Goal: Transaction & Acquisition: Purchase product/service

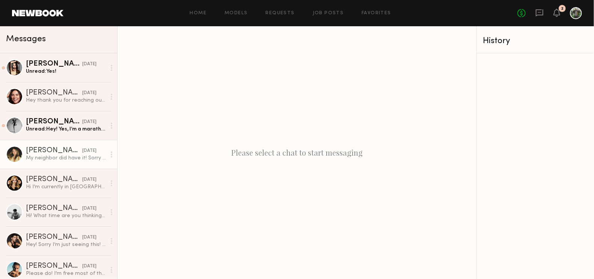
click at [55, 148] on div "[PERSON_NAME]" at bounding box center [54, 151] width 56 height 8
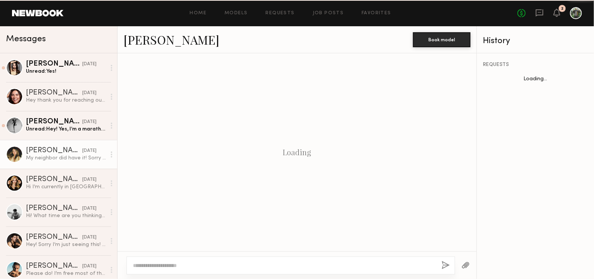
scroll to position [445, 0]
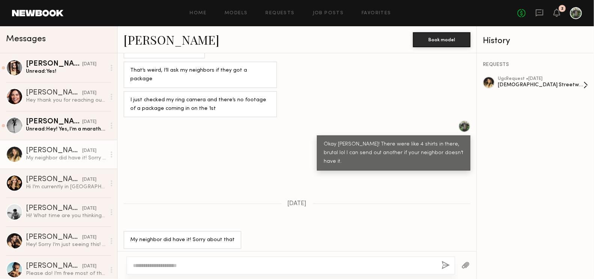
click at [507, 78] on div "ugc Request • [DATE]" at bounding box center [541, 79] width 86 height 5
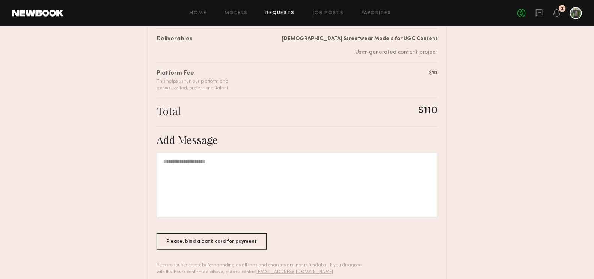
scroll to position [171, 0]
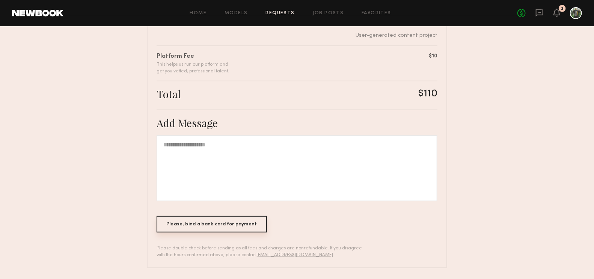
click at [240, 230] on div "Please, bind a bank card for payment" at bounding box center [212, 224] width 110 height 17
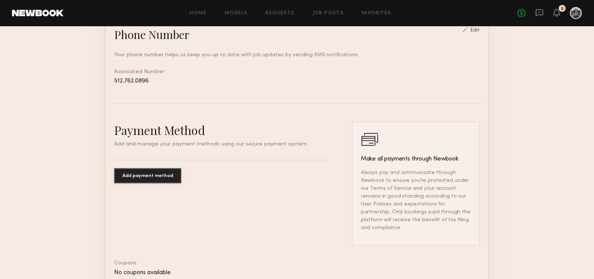
scroll to position [333, 0]
click at [154, 177] on button "Add payment method" at bounding box center [147, 175] width 67 height 15
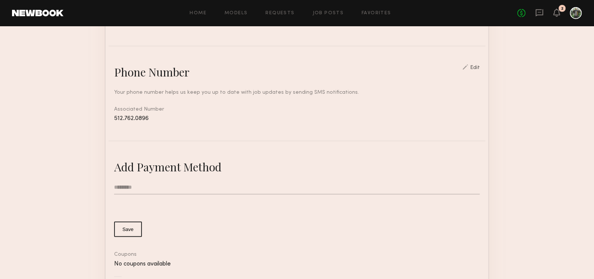
scroll to position [294, 0]
click at [130, 230] on button "Save" at bounding box center [128, 229] width 28 height 15
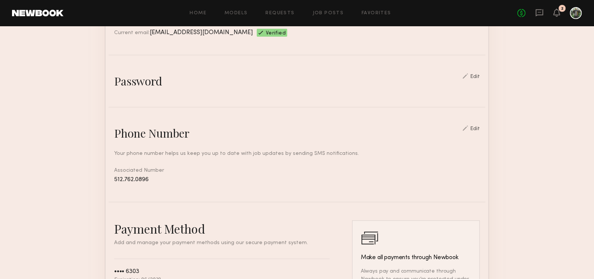
scroll to position [0, 0]
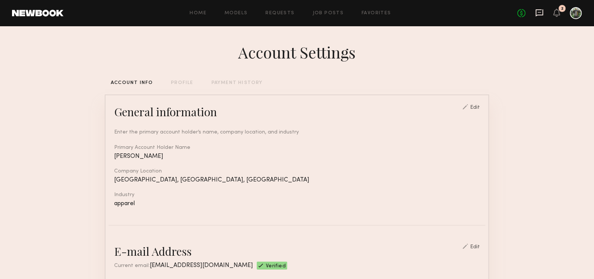
click at [537, 15] on icon at bounding box center [540, 12] width 8 height 7
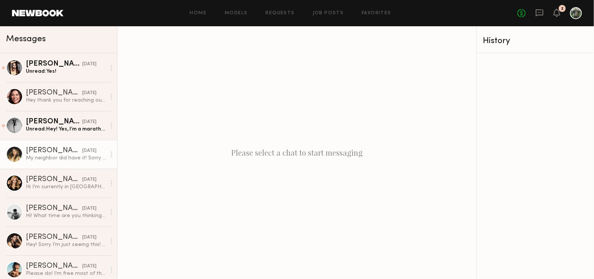
click at [44, 146] on link "[PERSON_NAME] [DATE] My neighbor did have it! Sorry about that" at bounding box center [58, 154] width 117 height 29
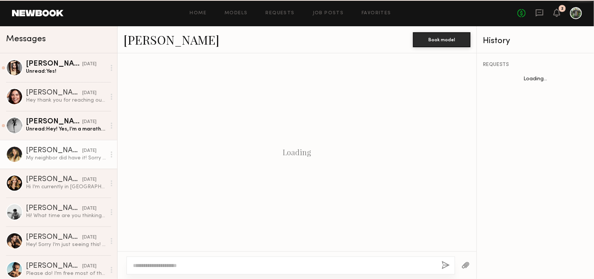
scroll to position [445, 0]
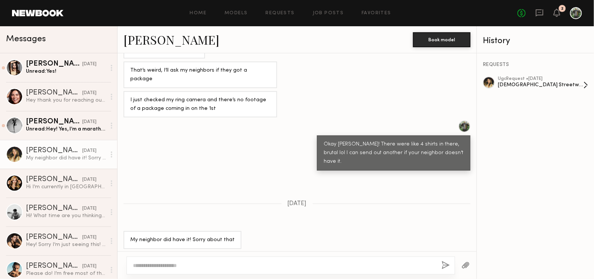
click at [538, 82] on div "[DEMOGRAPHIC_DATA] Streetwear Models for UGC Content" at bounding box center [541, 84] width 86 height 7
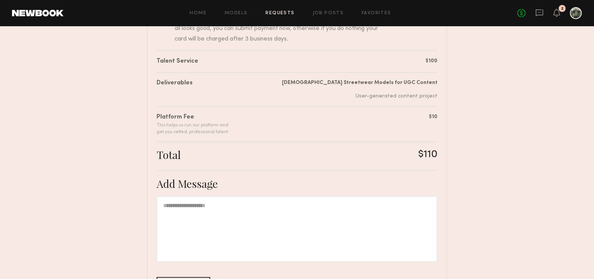
scroll to position [171, 0]
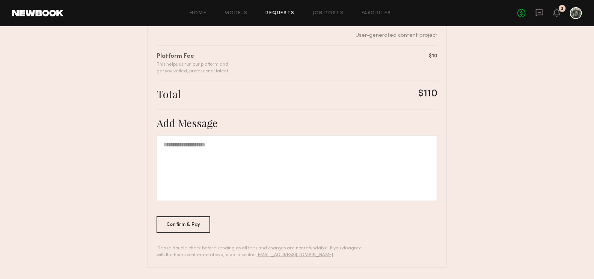
click at [197, 149] on div at bounding box center [297, 169] width 281 height 66
click at [186, 219] on div "Confirm & Pay" at bounding box center [184, 224] width 54 height 17
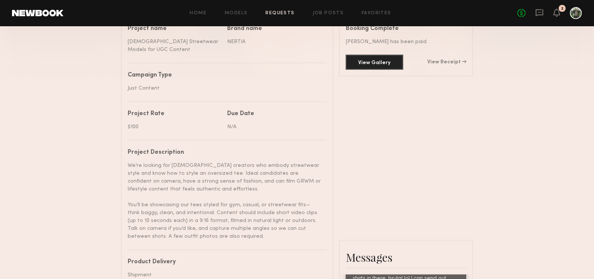
scroll to position [233, 0]
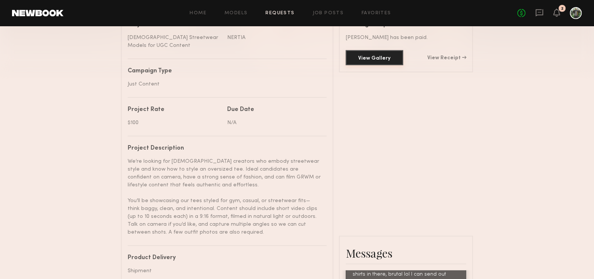
click at [361, 60] on button "View Gallery" at bounding box center [374, 57] width 57 height 15
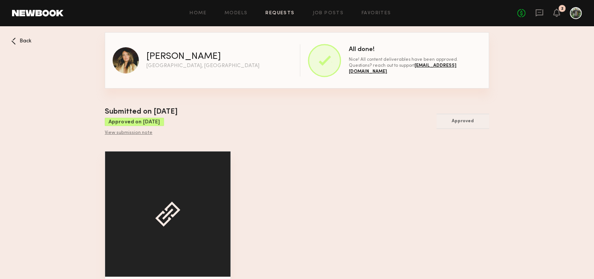
scroll to position [33, 0]
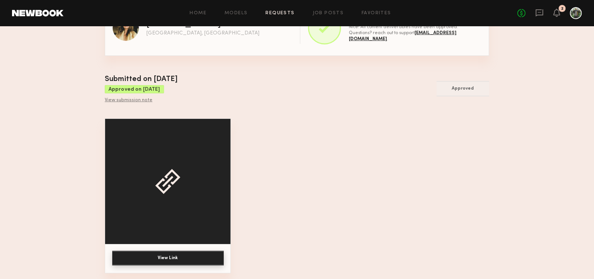
click at [193, 253] on button "View Link" at bounding box center [168, 258] width 112 height 15
